Goal: Find specific page/section: Find specific page/section

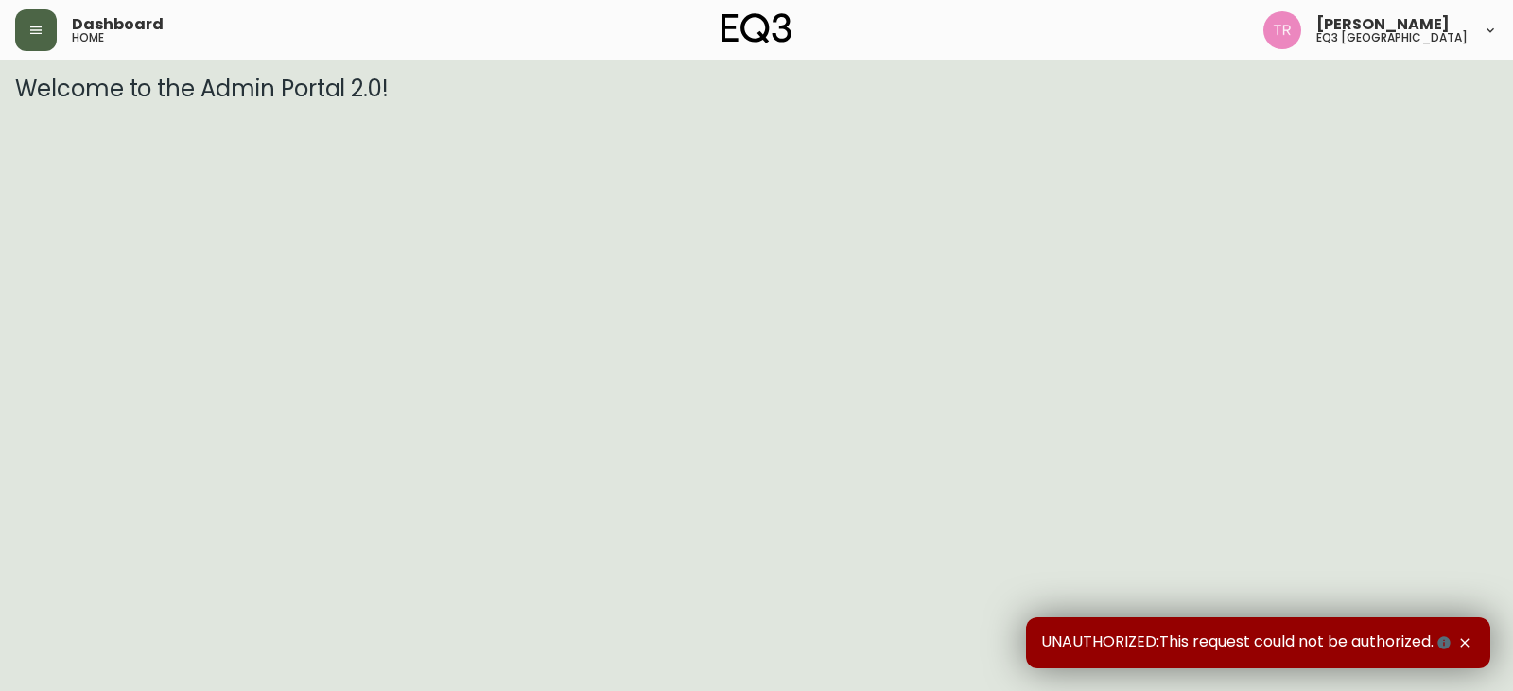
click at [40, 36] on icon "button" at bounding box center [35, 30] width 15 height 15
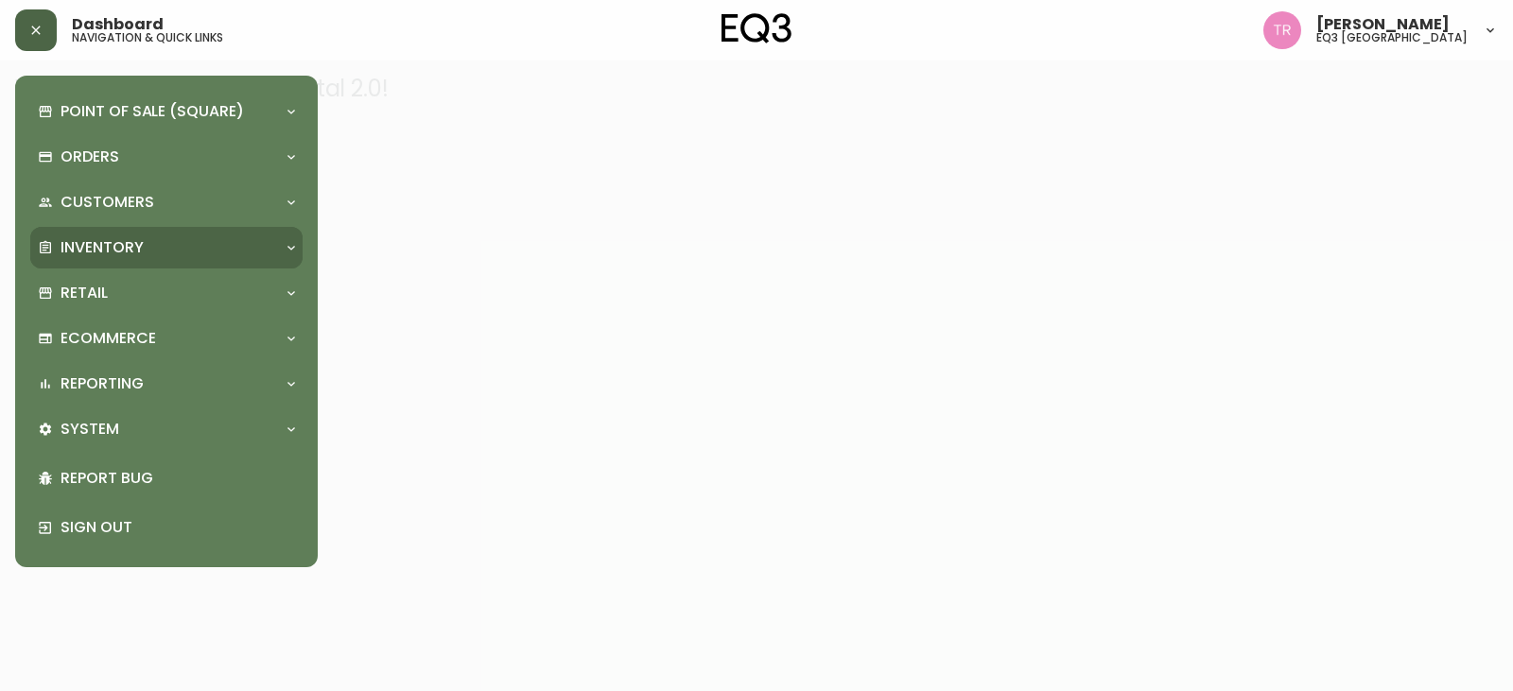
click at [111, 246] on p "Inventory" at bounding box center [102, 247] width 83 height 21
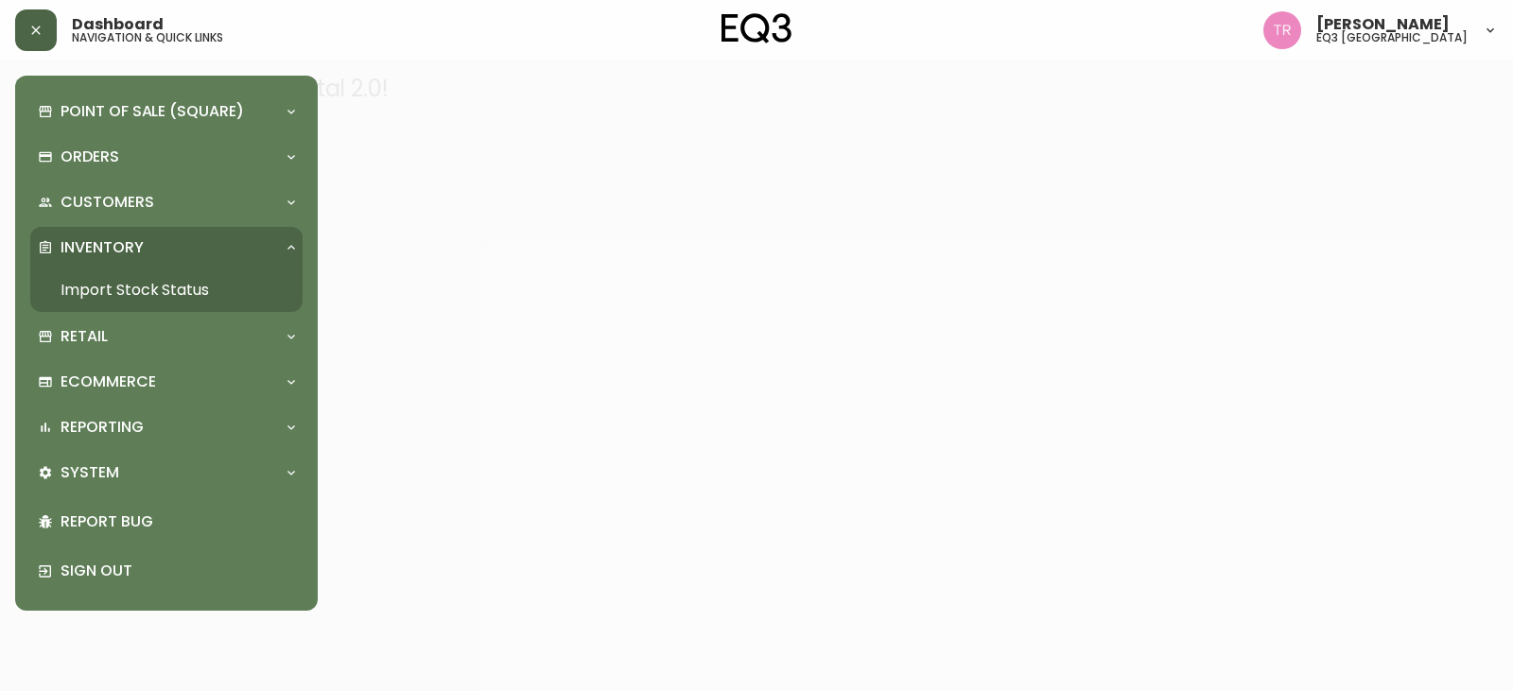
click at [110, 283] on link "Import Stock Status" at bounding box center [166, 291] width 272 height 44
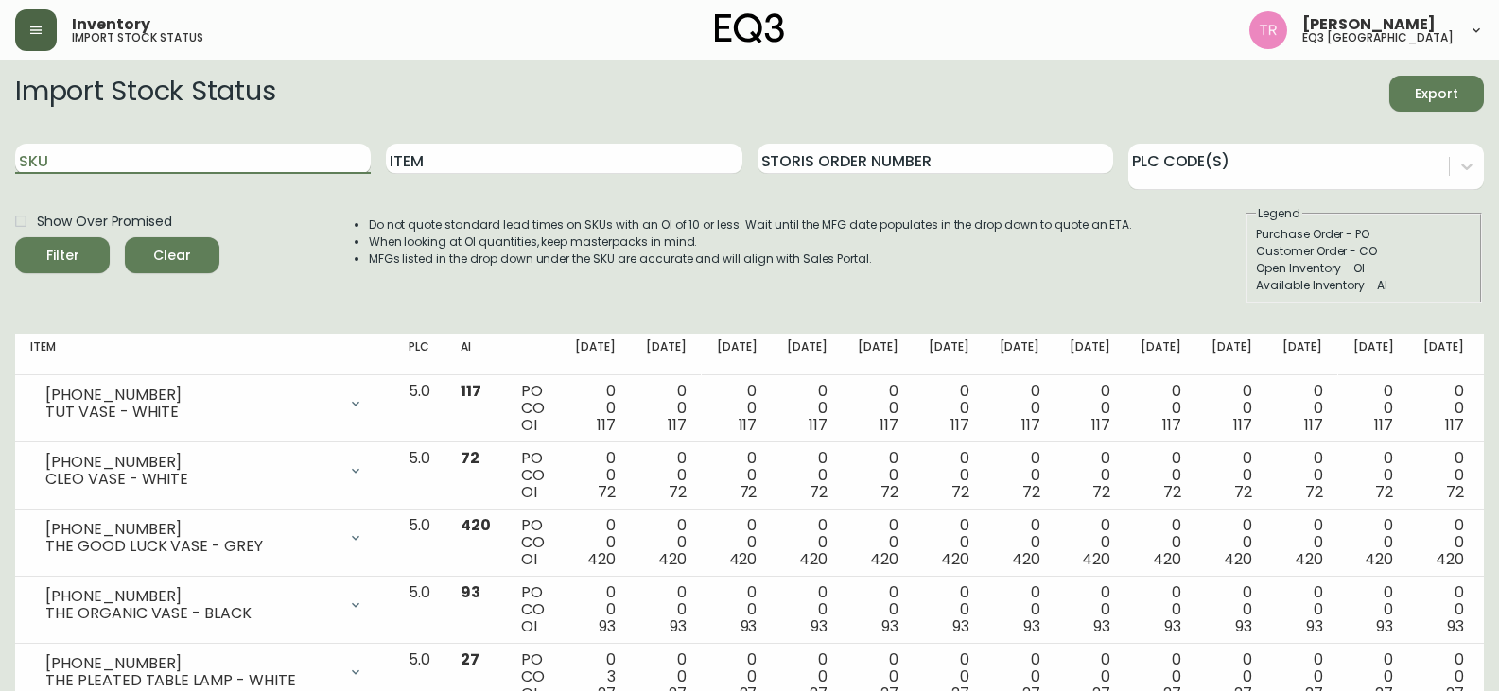
click at [174, 166] on input "SKU" at bounding box center [193, 159] width 356 height 30
click at [15, 237] on button "Filter" at bounding box center [62, 255] width 95 height 36
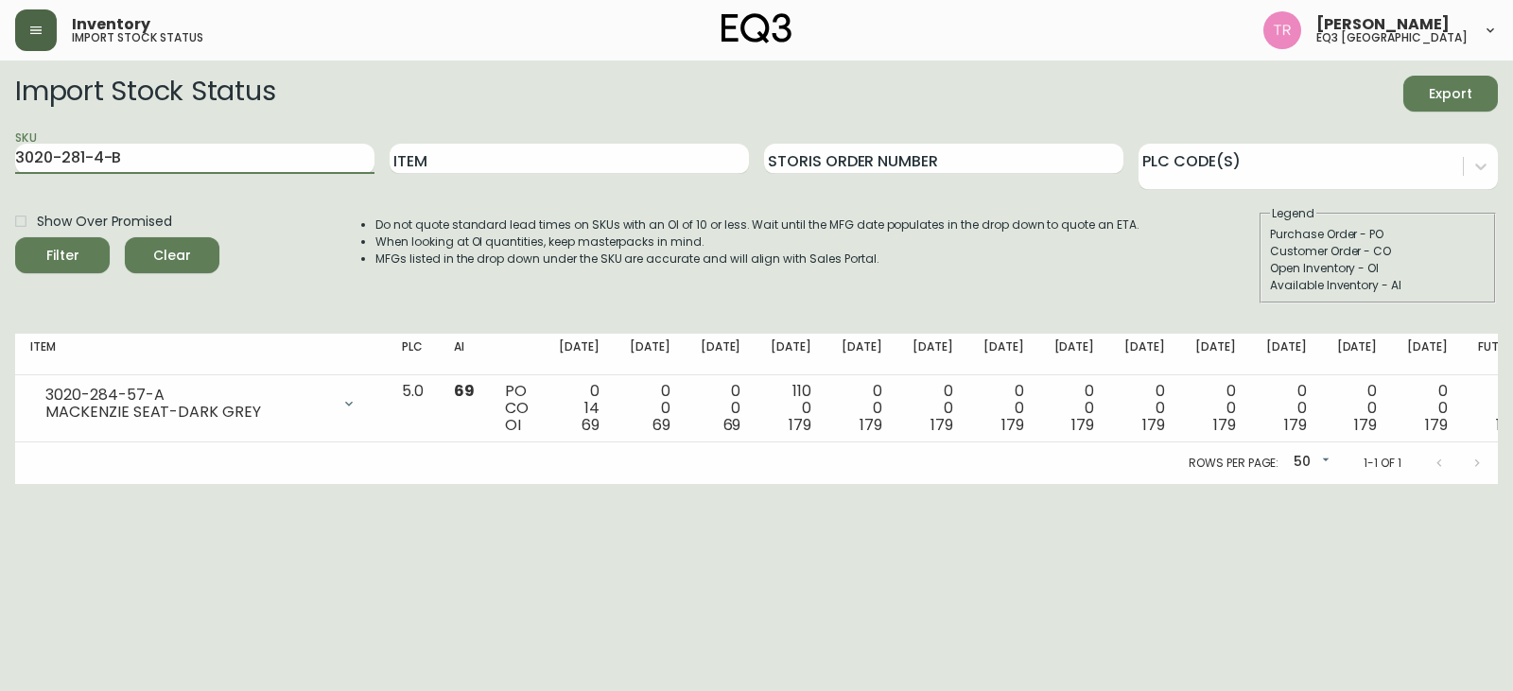
type input "3020-281-4-B"
click at [15, 237] on button "Filter" at bounding box center [62, 255] width 95 height 36
